Goal: Task Accomplishment & Management: Manage account settings

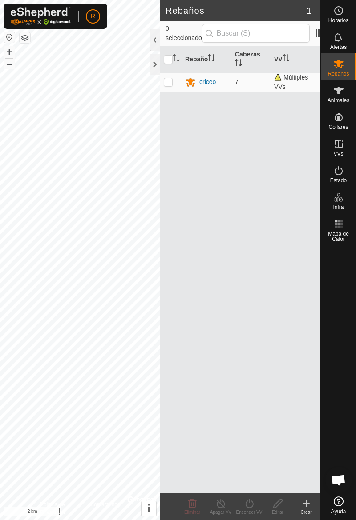
click at [341, 100] on span "Animales" at bounding box center [338, 100] width 22 height 5
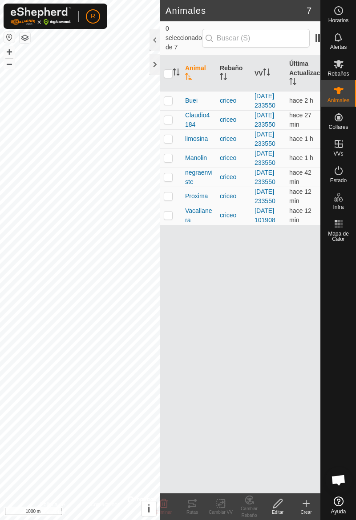
click at [174, 108] on td at bounding box center [170, 100] width 21 height 19
checkbox input "true"
click at [196, 506] on icon at bounding box center [192, 503] width 11 height 11
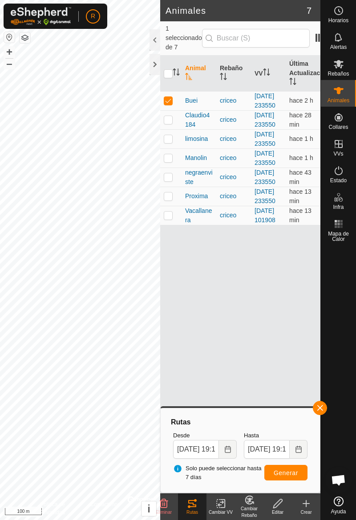
click at [325, 413] on div at bounding box center [337, 369] width 35 height 248
click at [325, 410] on button "button" at bounding box center [319, 408] width 14 height 14
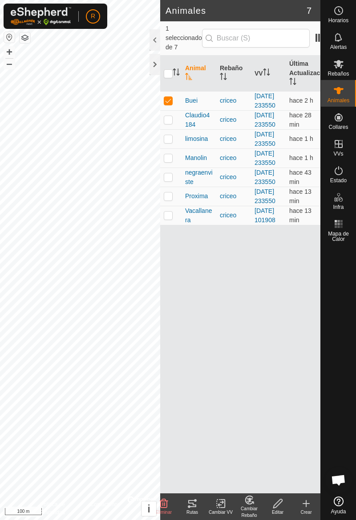
click at [343, 93] on icon at bounding box center [338, 90] width 11 height 11
click at [170, 129] on td at bounding box center [170, 119] width 21 height 19
checkbox input "true"
click at [174, 106] on td at bounding box center [170, 100] width 21 height 19
checkbox input "false"
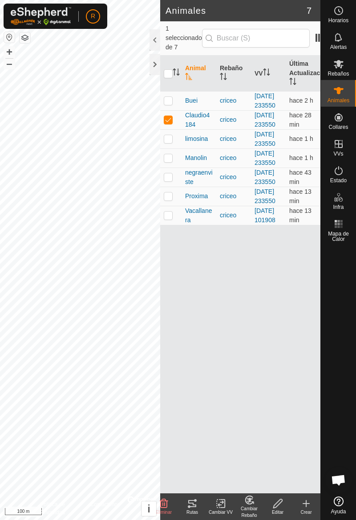
click at [199, 505] on tracks-svg-icon at bounding box center [192, 503] width 28 height 11
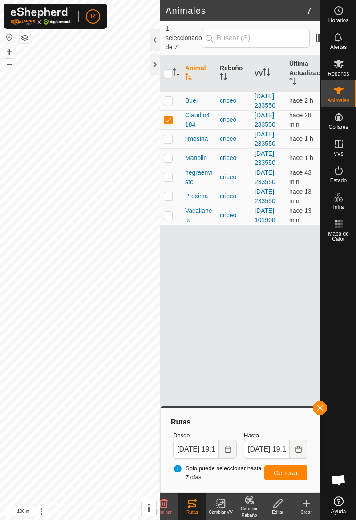
click at [175, 129] on td at bounding box center [170, 119] width 21 height 19
checkbox input "false"
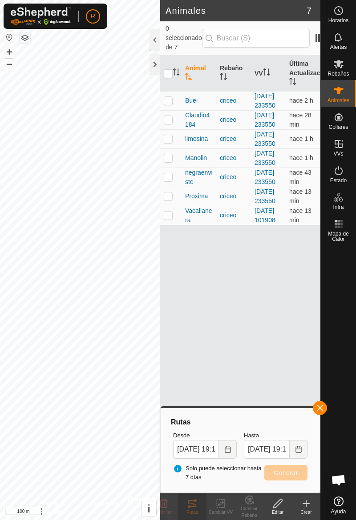
click at [324, 411] on button "button" at bounding box center [319, 408] width 14 height 14
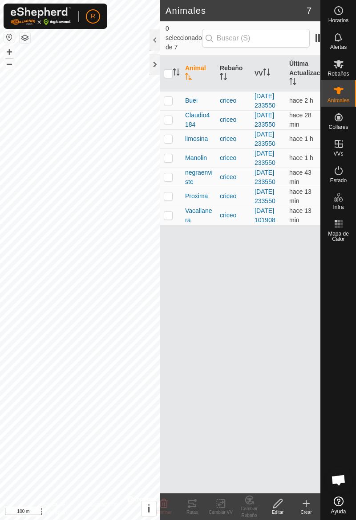
click at [173, 148] on td at bounding box center [170, 138] width 21 height 19
click at [197, 510] on div "Rutas" at bounding box center [192, 512] width 28 height 7
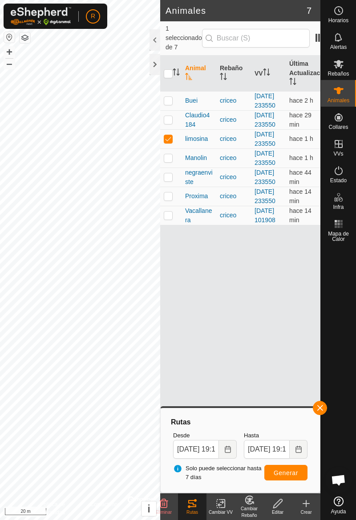
click at [169, 148] on td at bounding box center [170, 138] width 21 height 19
checkbox input "false"
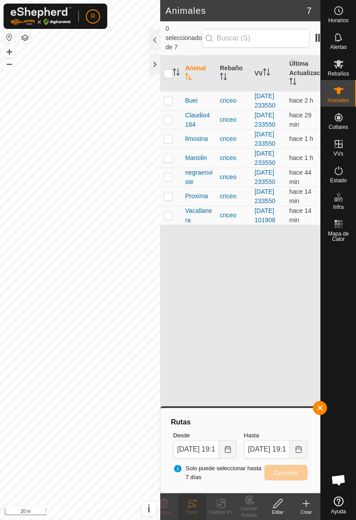
click at [326, 414] on div at bounding box center [337, 369] width 35 height 248
click at [324, 412] on button "button" at bounding box center [319, 408] width 14 height 14
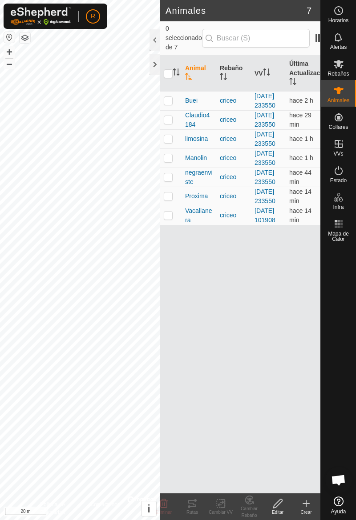
click at [175, 168] on td at bounding box center [170, 157] width 21 height 19
click at [197, 508] on icon at bounding box center [192, 503] width 11 height 11
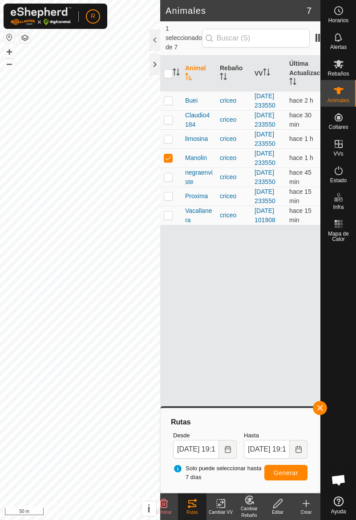
click at [172, 168] on td at bounding box center [170, 157] width 21 height 19
checkbox input "false"
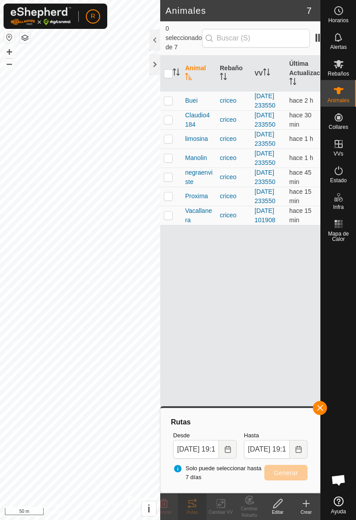
click at [325, 414] on div at bounding box center [337, 369] width 35 height 248
click at [325, 409] on button "button" at bounding box center [319, 408] width 14 height 14
